Goal: Task Accomplishment & Management: Manage account settings

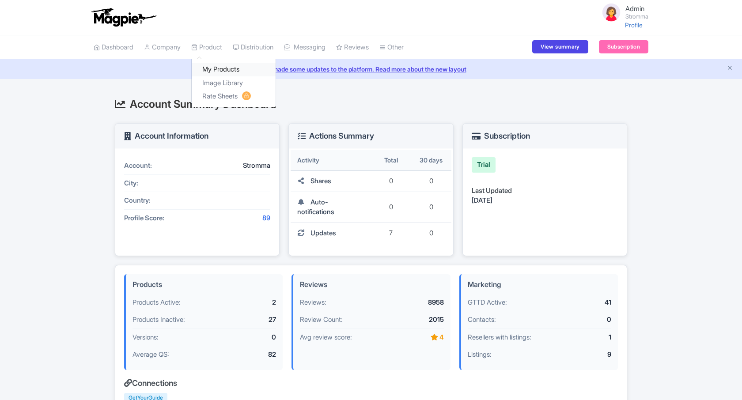
click at [208, 66] on link "My Products" at bounding box center [234, 70] width 84 height 14
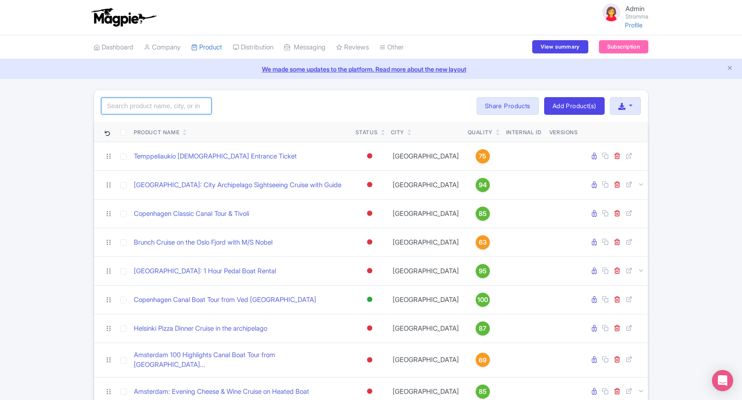
click at [171, 106] on input "search" at bounding box center [156, 106] width 110 height 17
paste input "Hygge - Boat Tour in Copenhagen's Canals"
type input "Hygge - Boat Tour in Copenhagen's Canals"
click button "Search" at bounding box center [0, 0] width 0 height 0
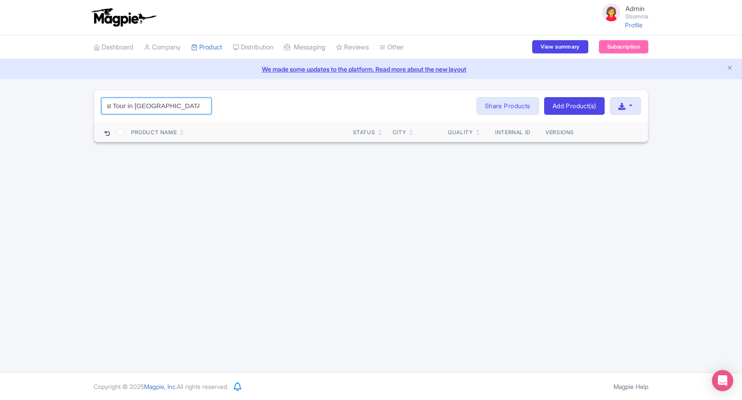
scroll to position [0, 0]
click at [204, 103] on input "Hygge - Boat Tour in Copenhagen's Canals" at bounding box center [156, 106] width 110 height 17
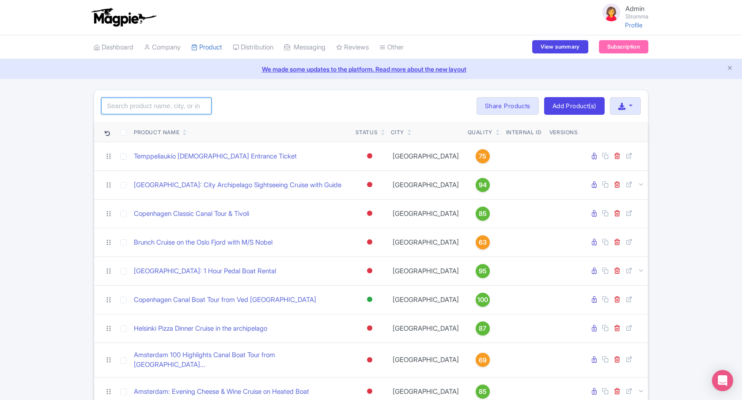
click at [158, 109] on input "search" at bounding box center [156, 106] width 110 height 17
type input "Hygge"
click button "Search" at bounding box center [0, 0] width 0 height 0
click at [409, 131] on link at bounding box center [409, 133] width 4 height 7
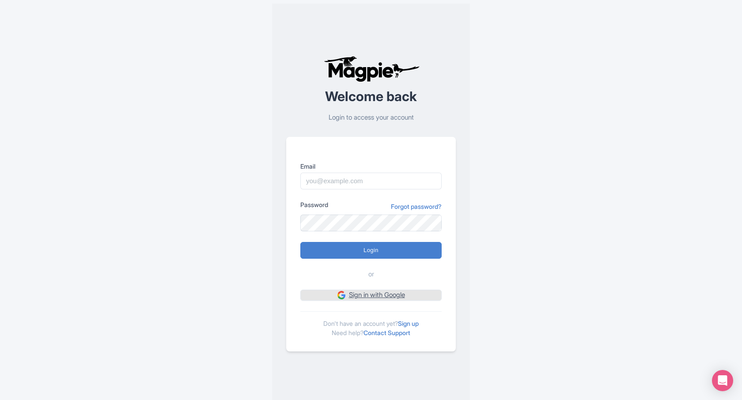
click at [381, 298] on link "Sign in with Google" at bounding box center [370, 295] width 141 height 11
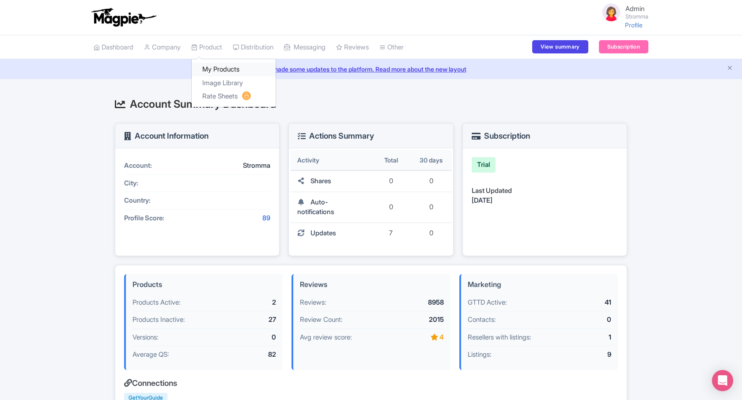
click at [221, 71] on link "My Products" at bounding box center [234, 70] width 84 height 14
